Goal: Task Accomplishment & Management: Manage account settings

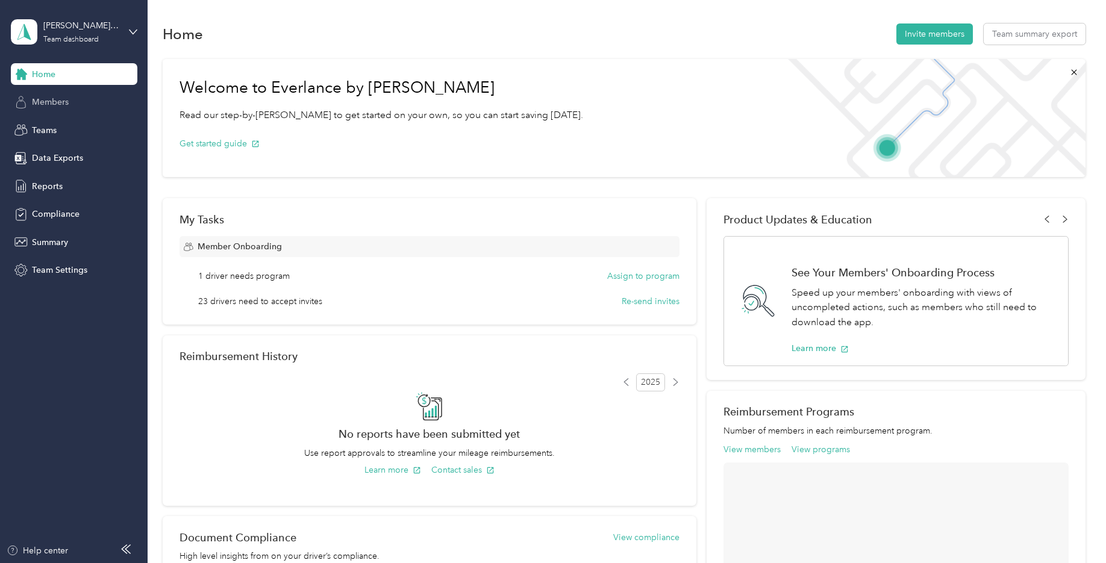
click at [55, 108] on div "Members" at bounding box center [74, 103] width 127 height 22
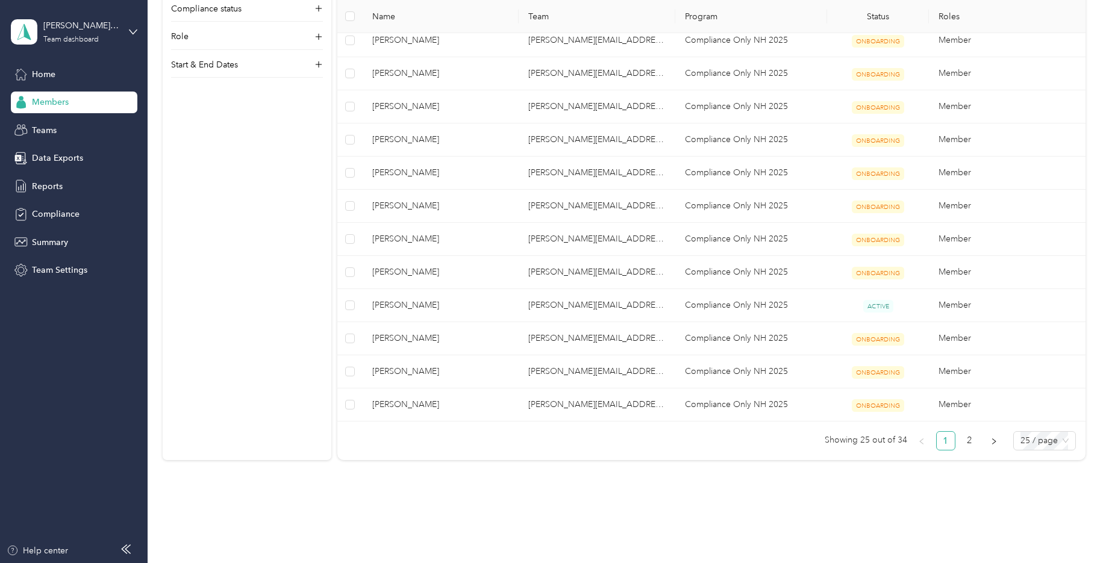
scroll to position [603, 0]
click at [965, 443] on link "2" at bounding box center [970, 439] width 18 height 18
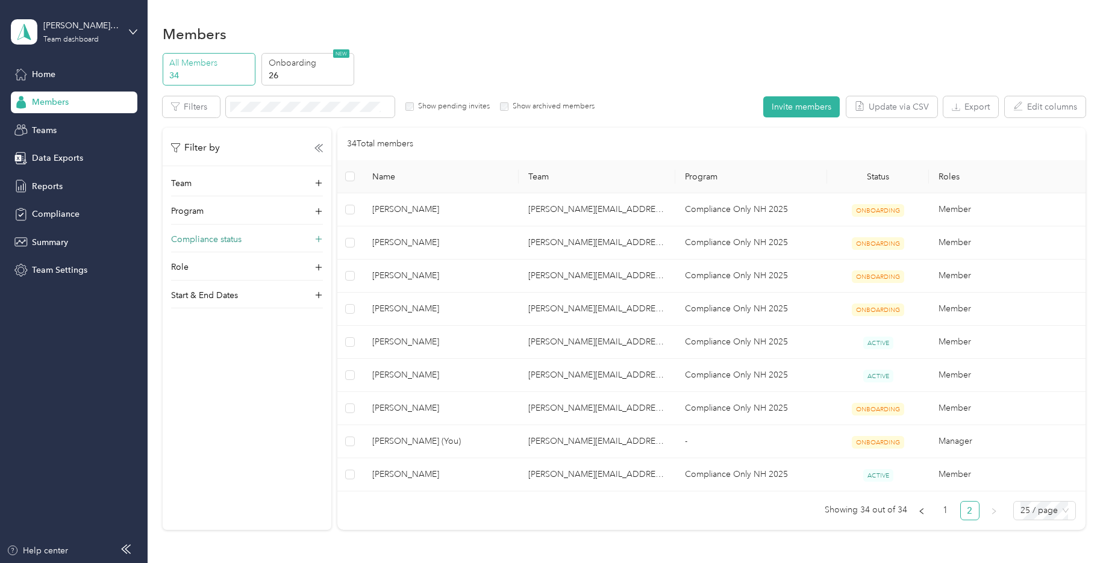
click at [224, 243] on p "Compliance status" at bounding box center [206, 239] width 71 height 13
click at [974, 109] on button "Export" at bounding box center [971, 106] width 55 height 21
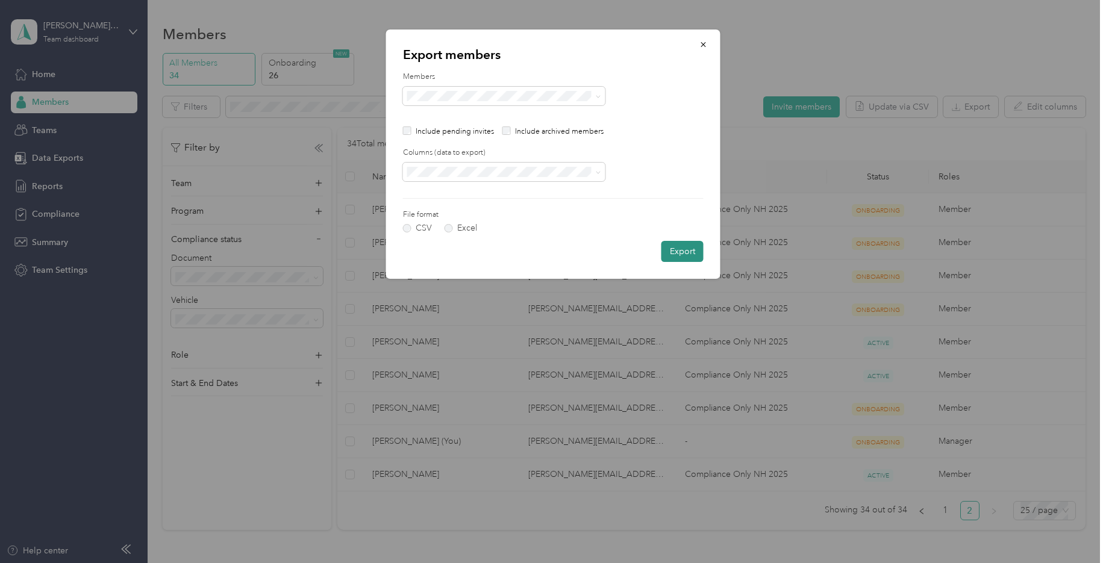
click at [677, 257] on button "Export" at bounding box center [683, 251] width 42 height 21
